Goal: Information Seeking & Learning: Check status

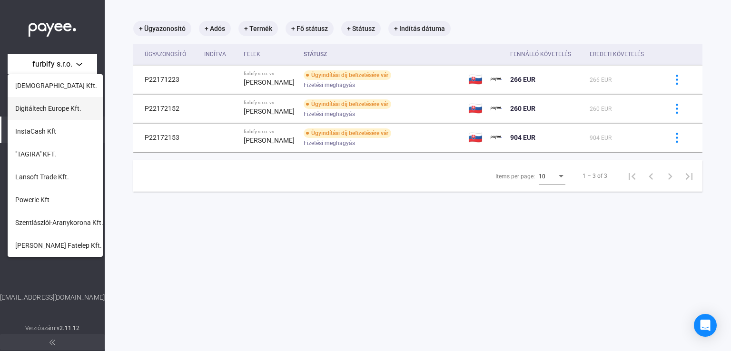
click at [74, 119] on button "Digitáltech Europe Kft." at bounding box center [55, 108] width 95 height 23
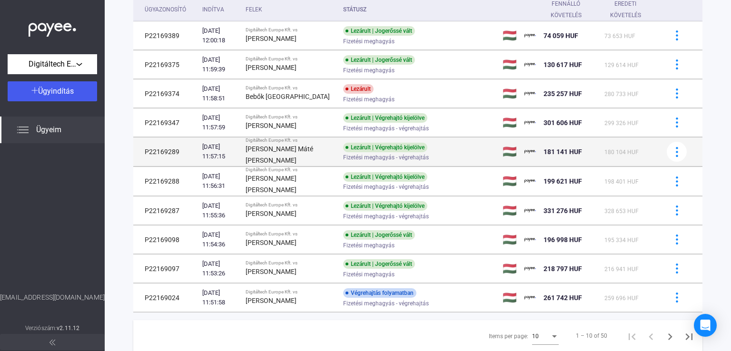
scroll to position [119, 0]
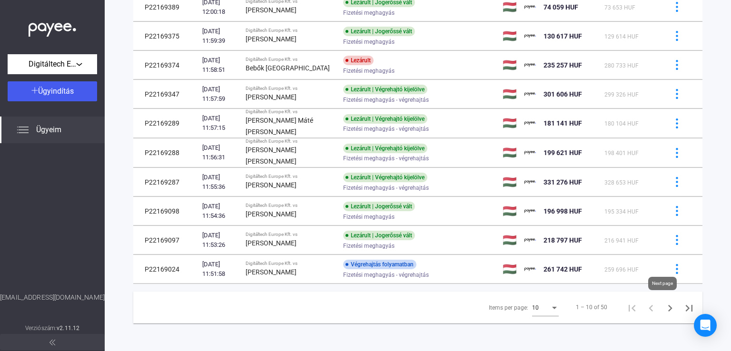
click at [664, 309] on icon "Next page" at bounding box center [669, 308] width 13 height 13
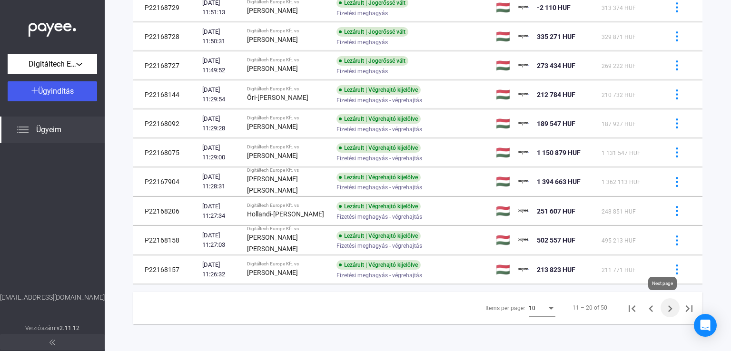
click at [665, 305] on icon "Next page" at bounding box center [669, 308] width 13 height 13
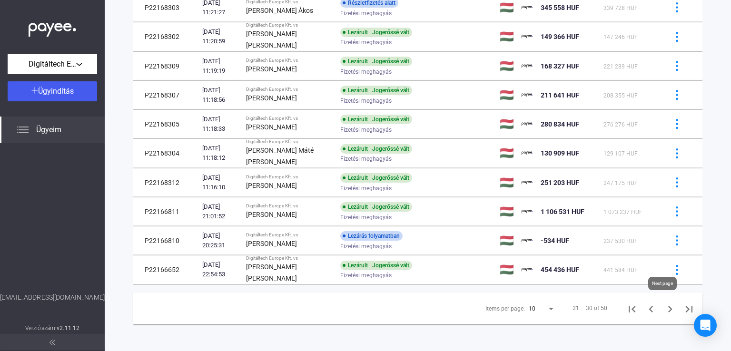
click at [663, 309] on icon "Next page" at bounding box center [669, 308] width 13 height 13
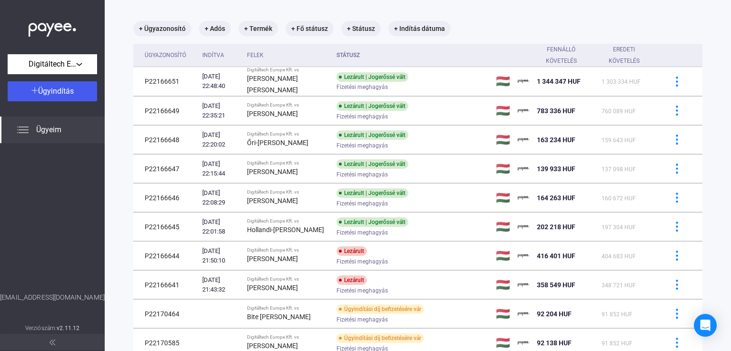
scroll to position [119, 0]
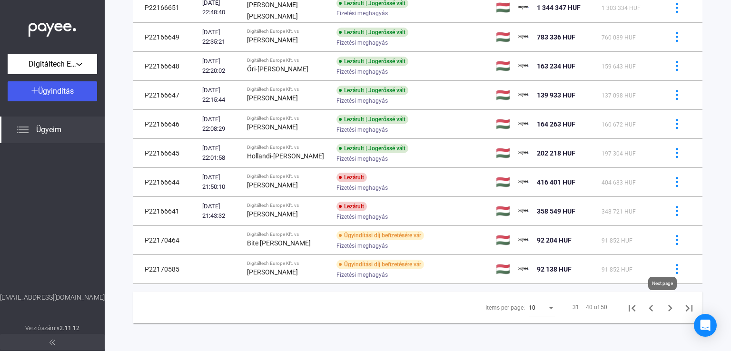
click at [663, 307] on icon "Next page" at bounding box center [669, 308] width 13 height 13
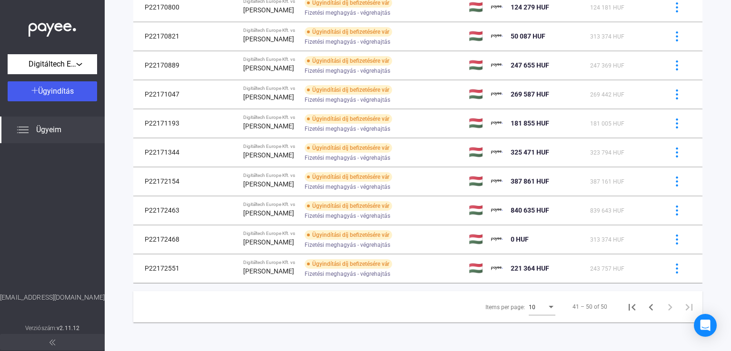
scroll to position [118, 0]
click at [644, 310] on icon "Previous page" at bounding box center [650, 307] width 13 height 13
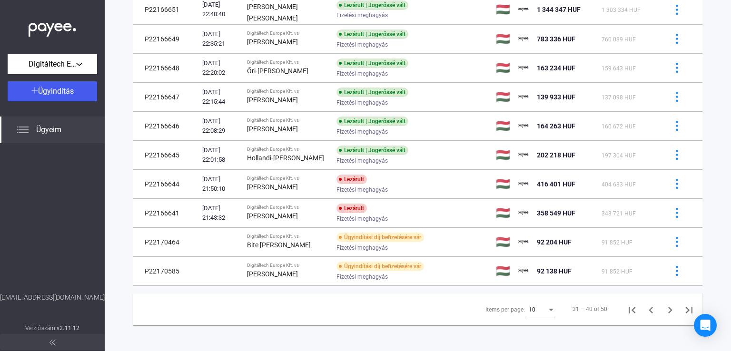
scroll to position [119, 0]
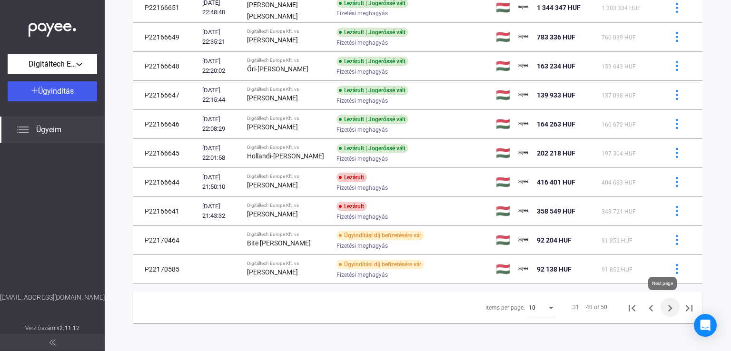
click at [664, 303] on icon "Next page" at bounding box center [669, 308] width 13 height 13
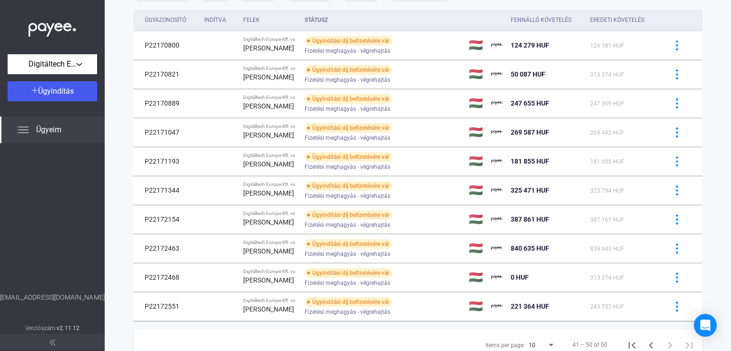
scroll to position [95, 0]
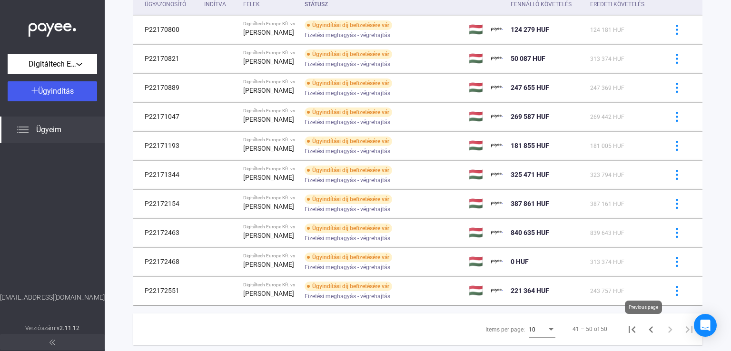
click at [648, 332] on icon "Previous page" at bounding box center [650, 329] width 4 height 7
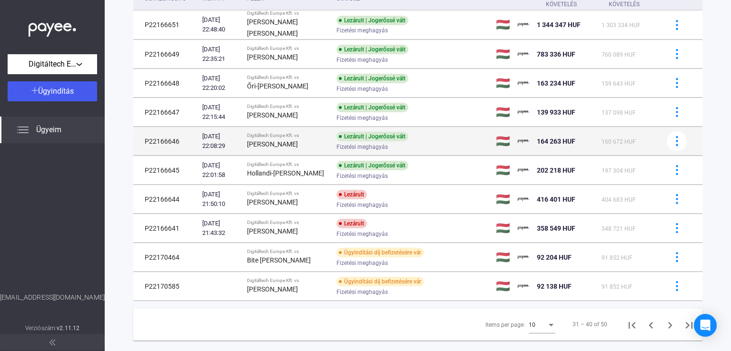
scroll to position [119, 0]
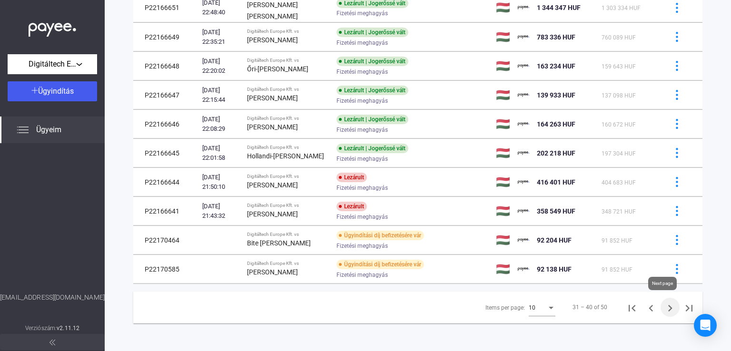
click at [663, 305] on icon "Next page" at bounding box center [669, 308] width 13 height 13
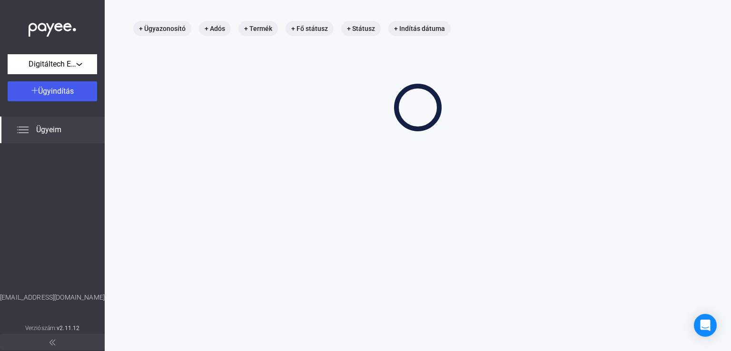
scroll to position [45, 0]
